Goal: Entertainment & Leisure: Consume media (video, audio)

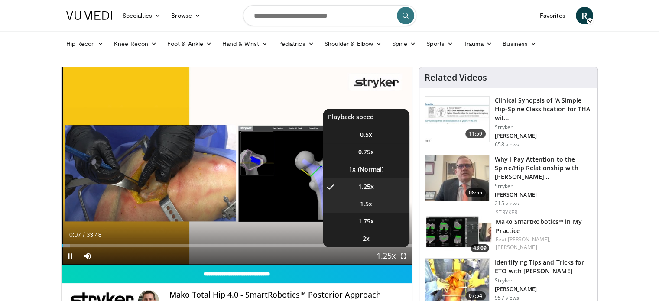
click at [372, 204] on li "1.5x" at bounding box center [366, 203] width 87 height 17
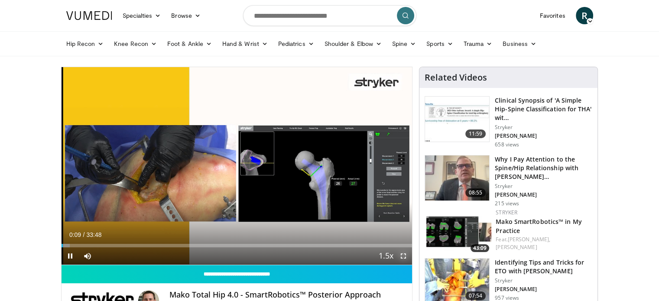
click at [403, 252] on span "Video Player" at bounding box center [403, 255] width 17 height 17
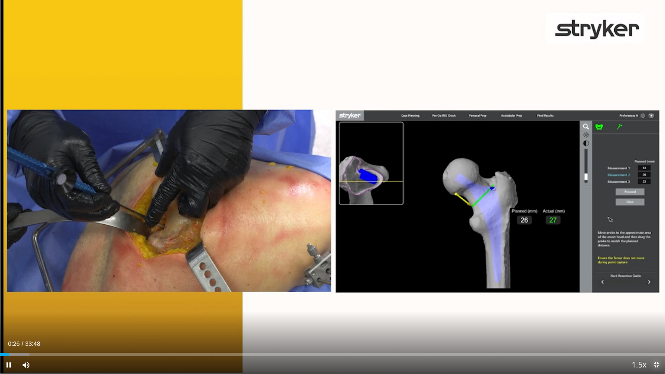
click at [653, 301] on span "Video Player" at bounding box center [656, 364] width 17 height 17
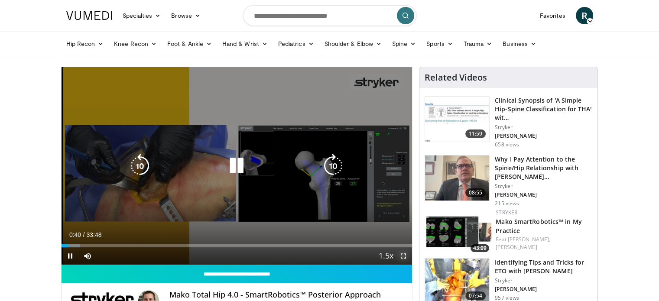
drag, startPoint x: 401, startPoint y: 256, endPoint x: 401, endPoint y: 309, distance: 52.4
click at [401, 256] on span "Video Player" at bounding box center [403, 255] width 17 height 17
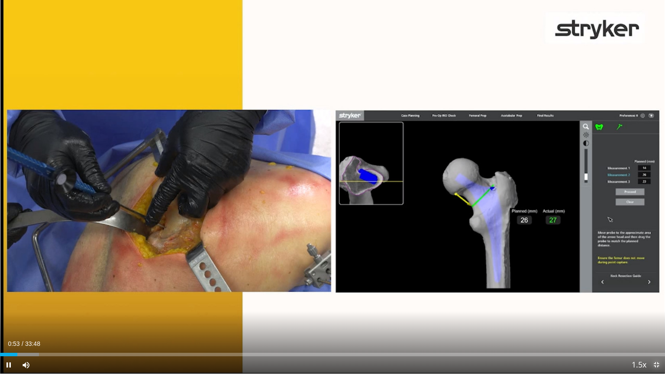
click at [653, 301] on span "Video Player" at bounding box center [656, 364] width 17 height 17
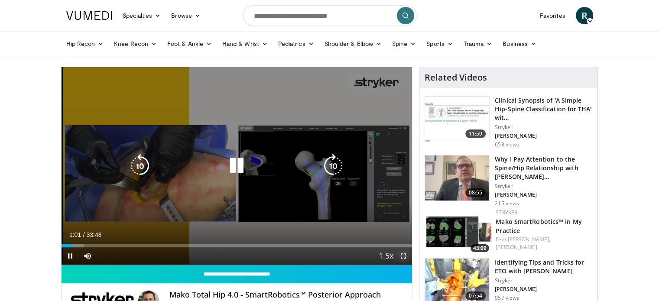
drag, startPoint x: 404, startPoint y: 256, endPoint x: 404, endPoint y: 308, distance: 52.4
click at [404, 256] on span "Video Player" at bounding box center [403, 255] width 17 height 17
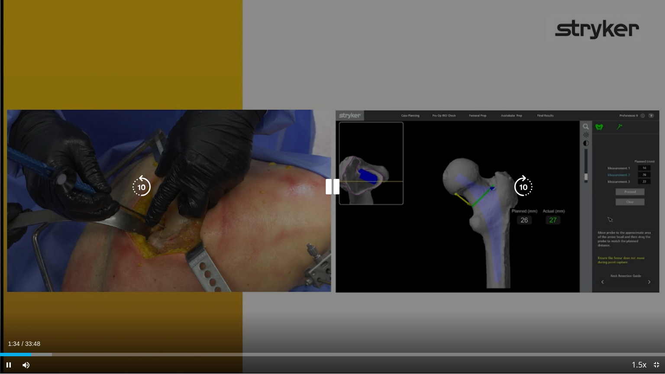
click at [392, 224] on div "10 seconds Tap to unmute" at bounding box center [332, 187] width 665 height 374
click at [412, 249] on div "10 seconds Tap to unmute" at bounding box center [332, 187] width 665 height 374
click at [279, 198] on div "10 seconds Tap to unmute" at bounding box center [332, 187] width 665 height 374
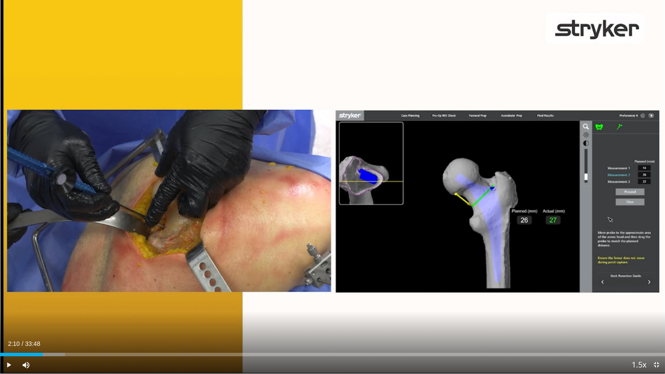
click at [279, 198] on div "10 seconds Tap to unmute" at bounding box center [332, 187] width 665 height 374
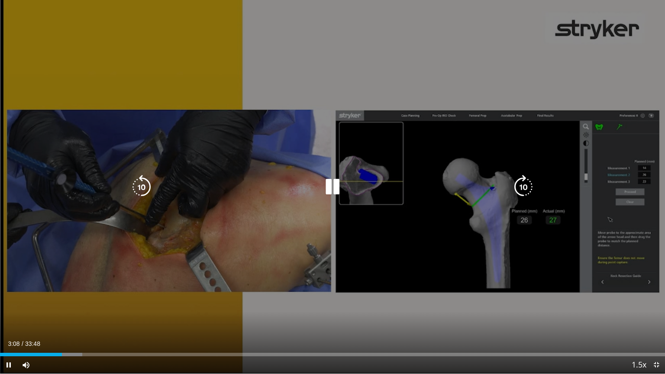
click at [334, 188] on icon "Video Player" at bounding box center [332, 187] width 24 height 24
click at [333, 186] on icon "Video Player" at bounding box center [332, 187] width 24 height 24
click at [295, 158] on div "10 seconds Tap to unmute" at bounding box center [332, 187] width 665 height 374
click at [328, 159] on div "10 seconds Tap to unmute" at bounding box center [332, 187] width 665 height 374
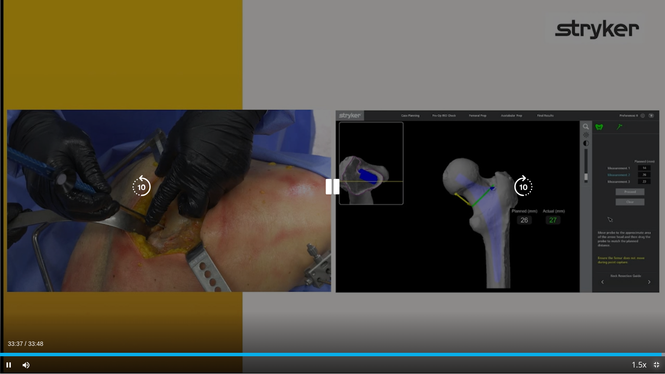
click at [658, 301] on span "Video Player" at bounding box center [656, 364] width 17 height 17
